Goal: Check status: Check status

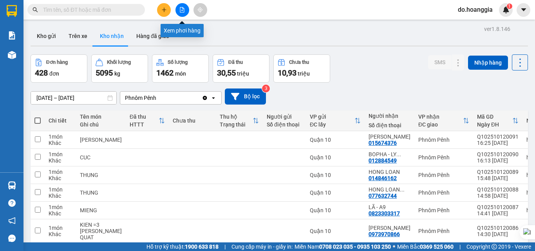
click at [185, 10] on icon "file-add" at bounding box center [181, 9] width 5 height 5
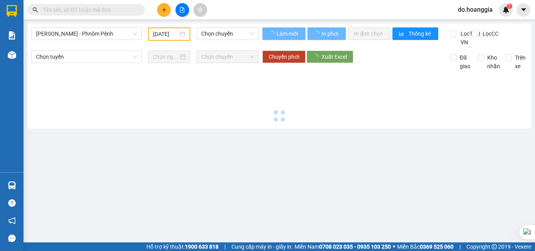
type input "[DATE]"
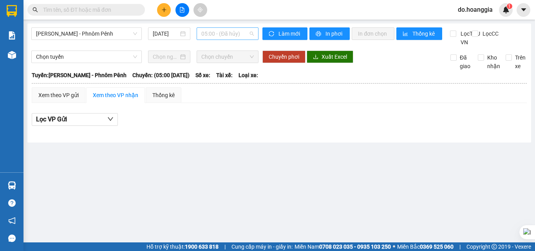
click at [237, 34] on span "05:00 - (Đã hủy)" at bounding box center [227, 34] width 53 height 12
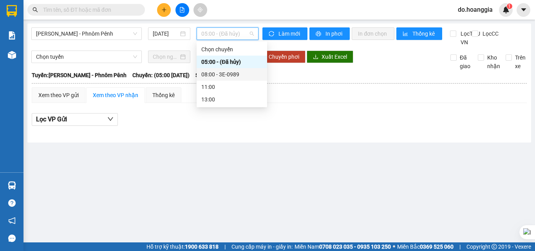
click at [238, 70] on div "08:00 - 3E-0989" at bounding box center [231, 74] width 61 height 9
